Goal: Task Accomplishment & Management: Manage account settings

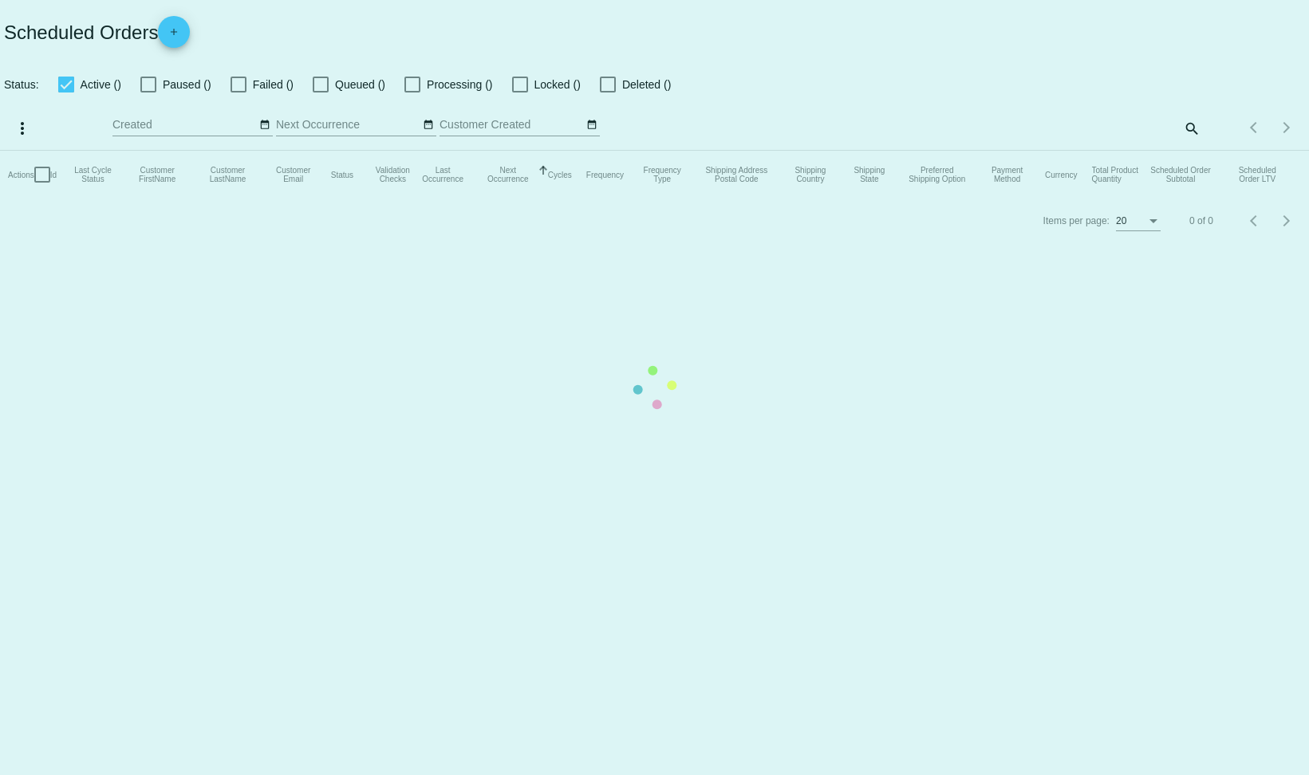
checkbox input "false"
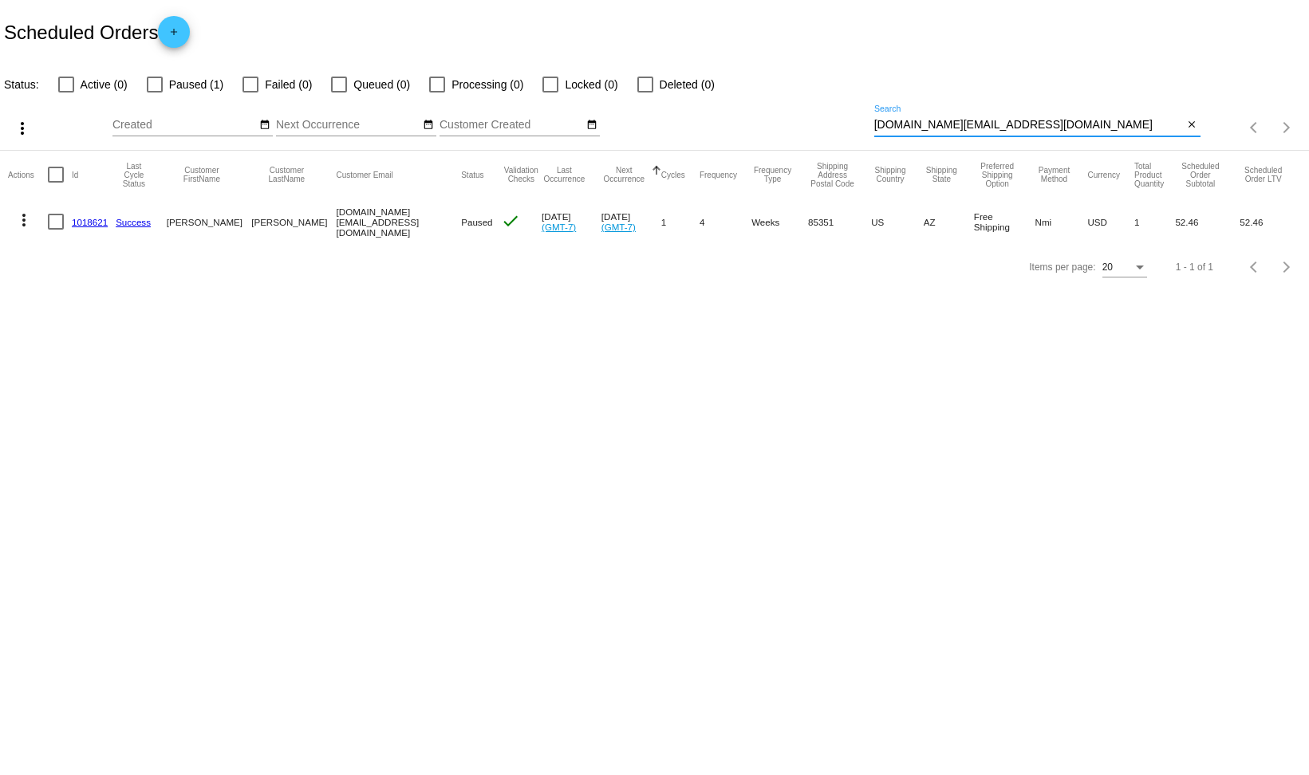
click at [1004, 121] on input "[DOMAIN_NAME][EMAIL_ADDRESS][DOMAIN_NAME]" at bounding box center [1028, 125] width 309 height 13
drag, startPoint x: 1004, startPoint y: 121, endPoint x: 768, endPoint y: 120, distance: 236.1
click at [768, 120] on div "more_vert Oct Jan Feb Mar [DATE]" at bounding box center [654, 122] width 1309 height 57
paste input "orresbrenda064"
type input "[EMAIL_ADDRESS][DOMAIN_NAME]"
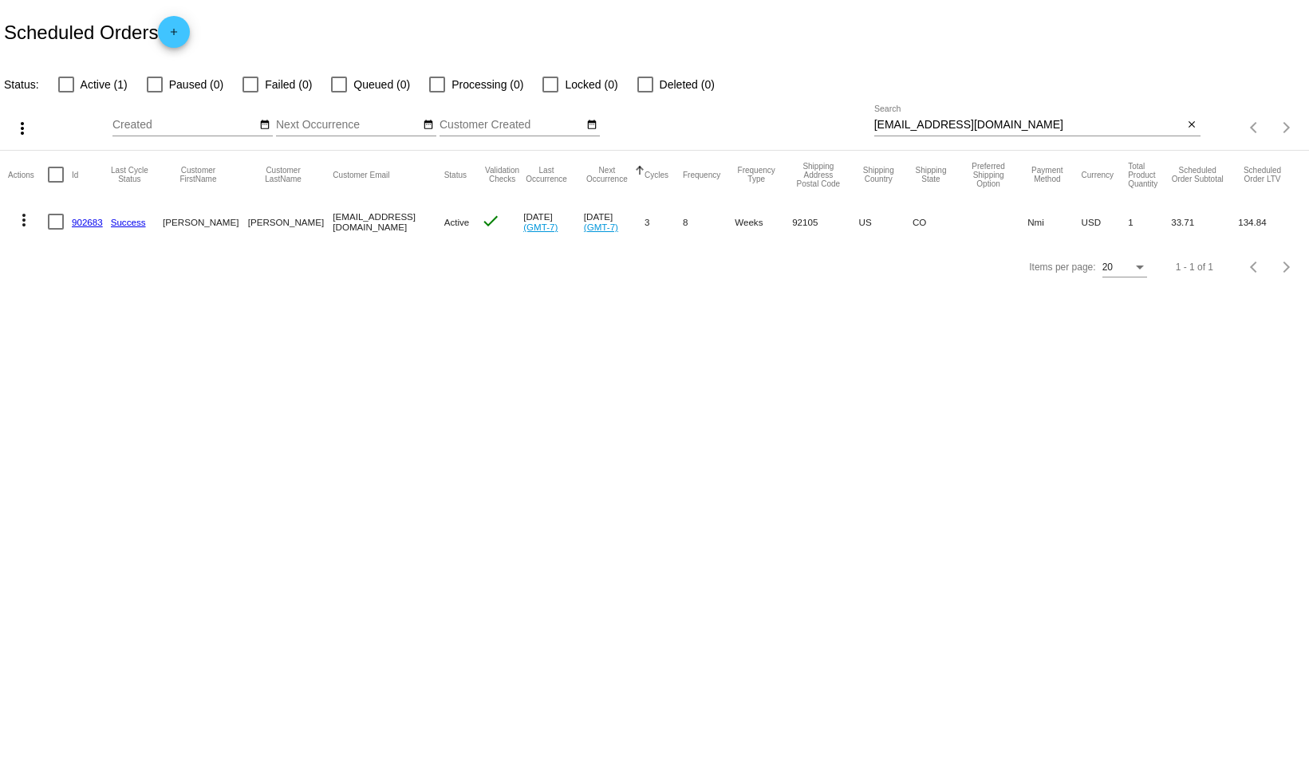
click at [97, 223] on link "902683" at bounding box center [87, 222] width 31 height 10
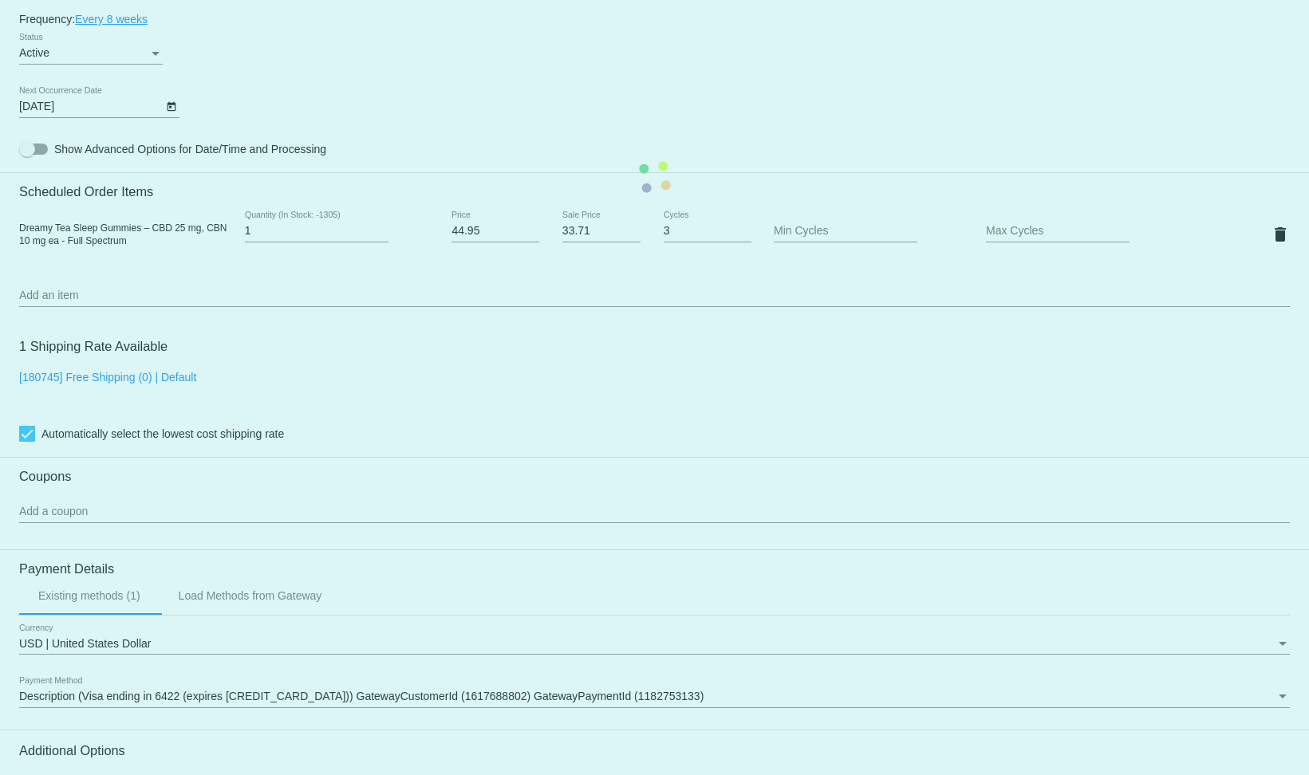
scroll to position [958, 0]
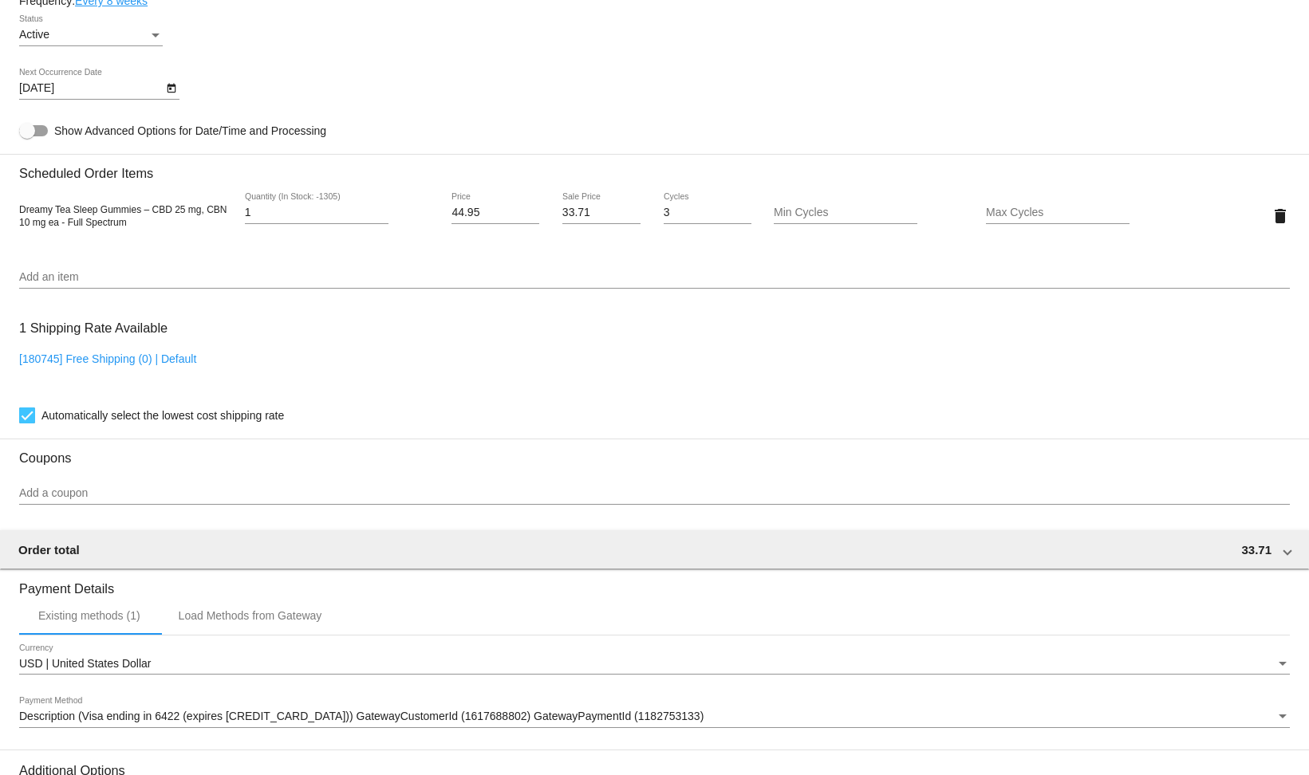
click at [149, 41] on div "Status" at bounding box center [155, 35] width 14 height 13
click at [75, 83] on span "Paused" at bounding box center [91, 76] width 144 height 33
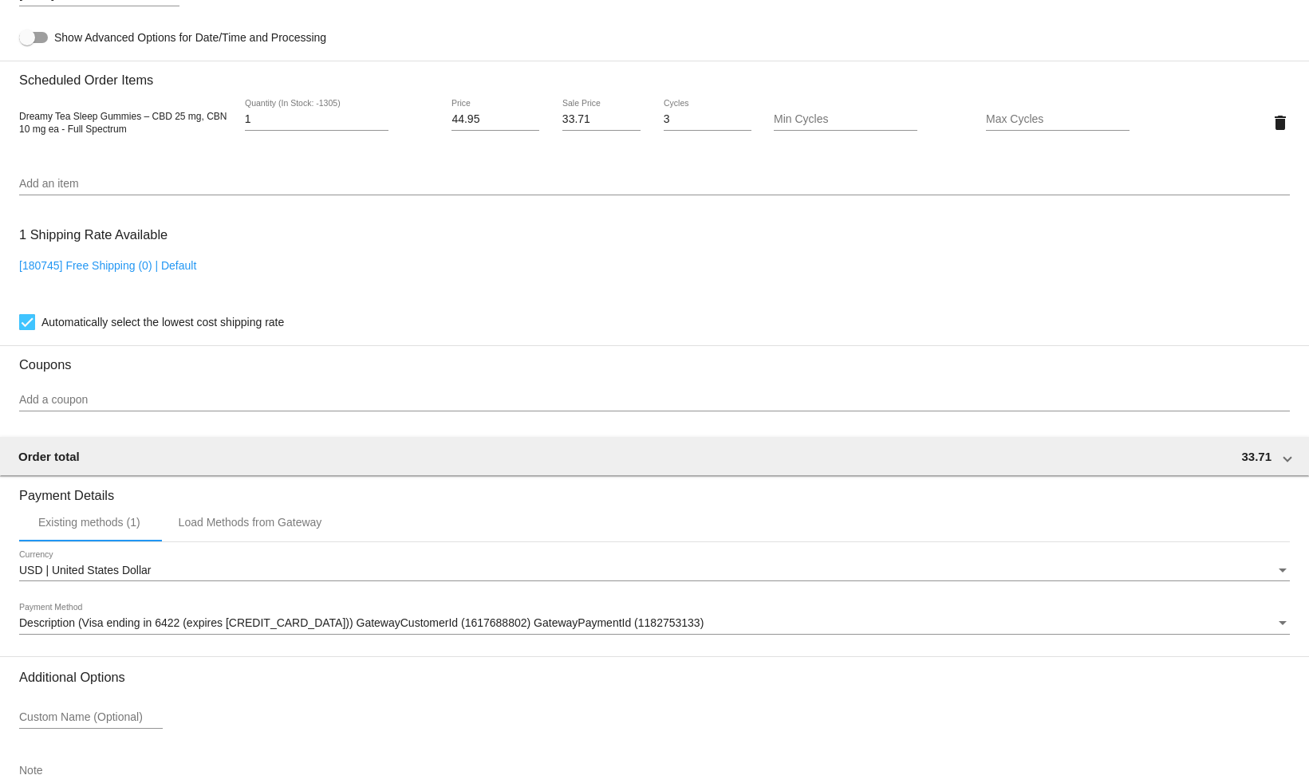
scroll to position [1170, 0]
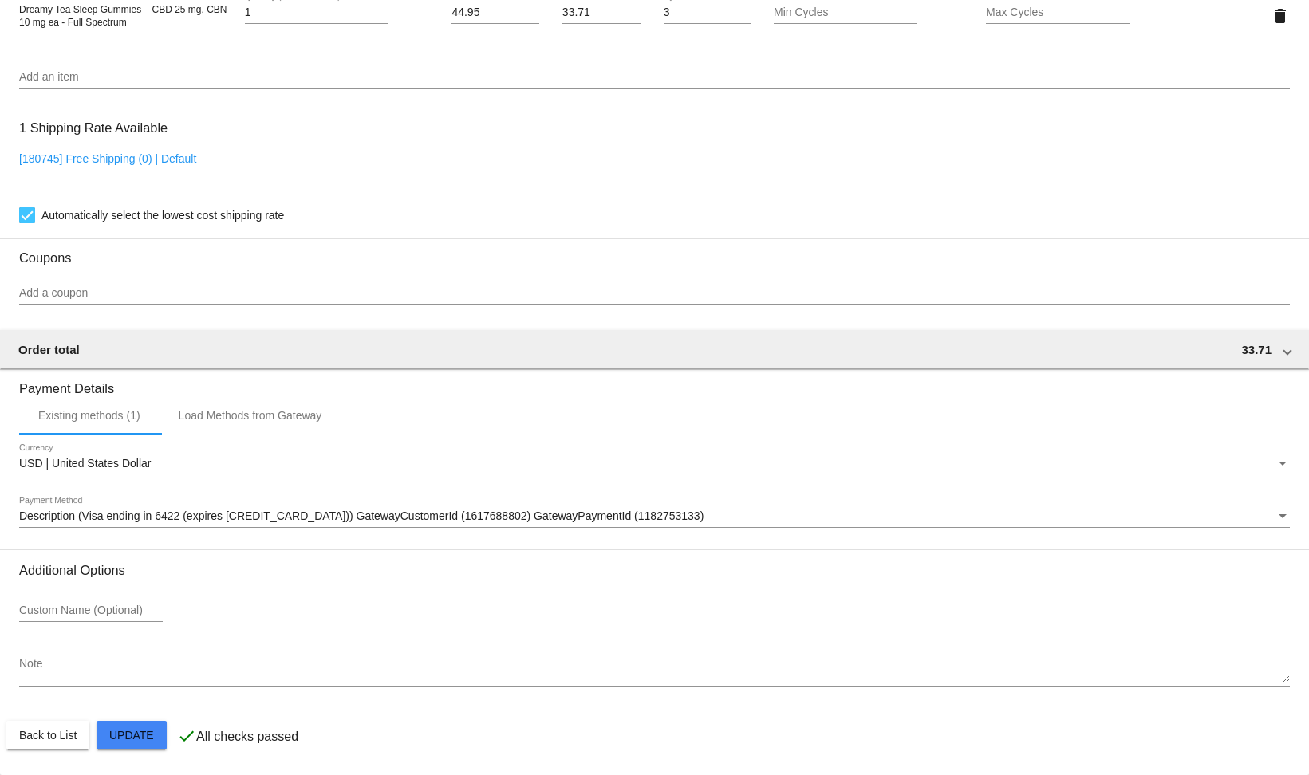
click at [737, 763] on button "Close" at bounding box center [739, 756] width 38 height 16
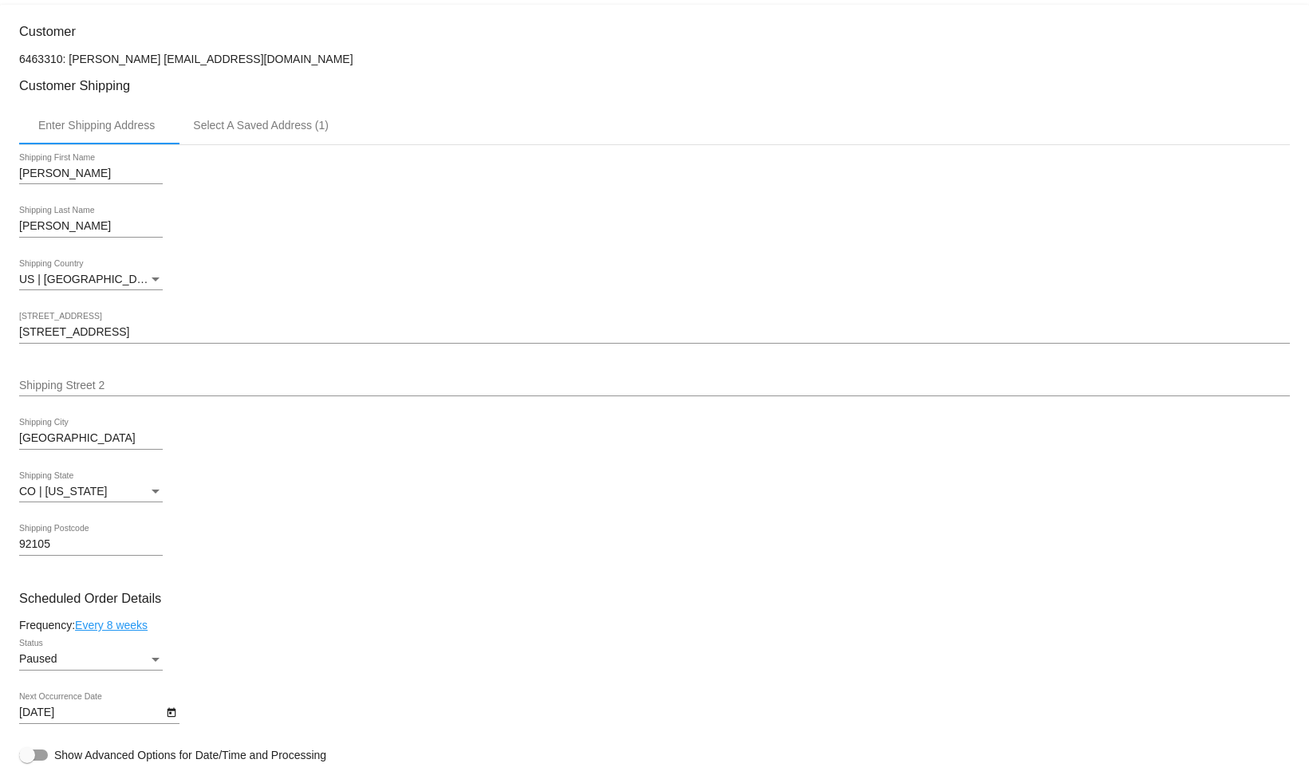
scroll to position [37, 0]
